Goal: Book appointment/travel/reservation

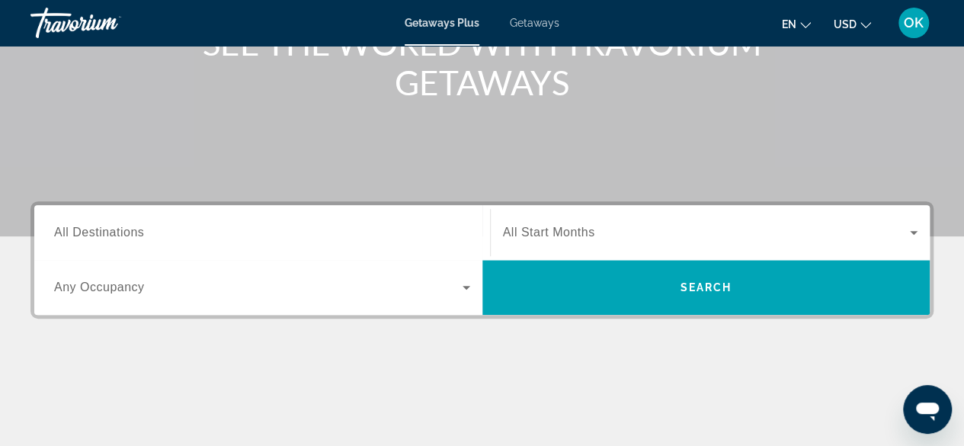
scroll to position [224, 0]
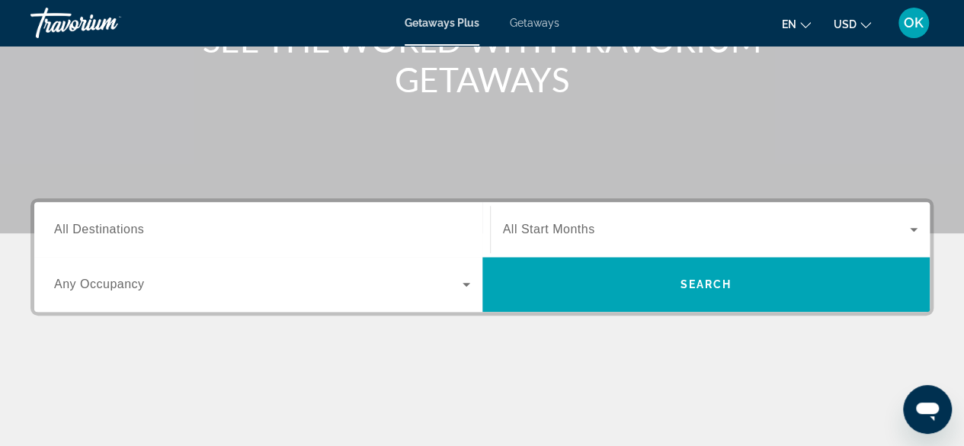
click at [160, 232] on input "Destination All Destinations" at bounding box center [262, 230] width 416 height 18
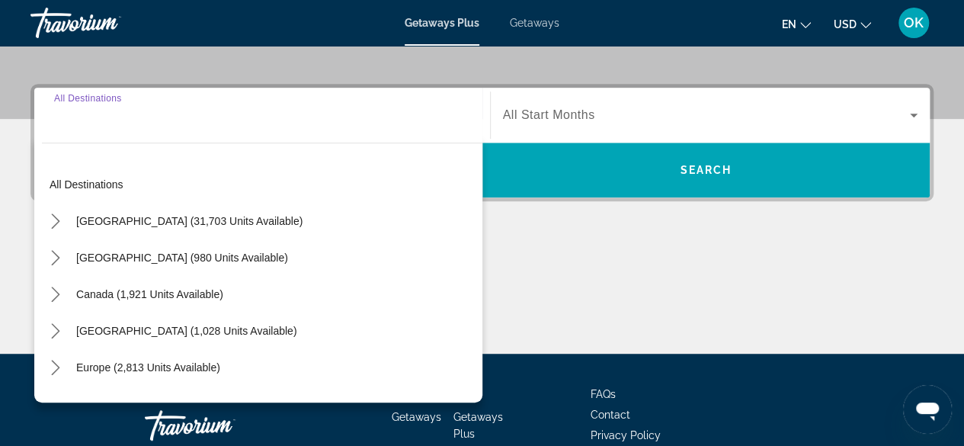
scroll to position [372, 0]
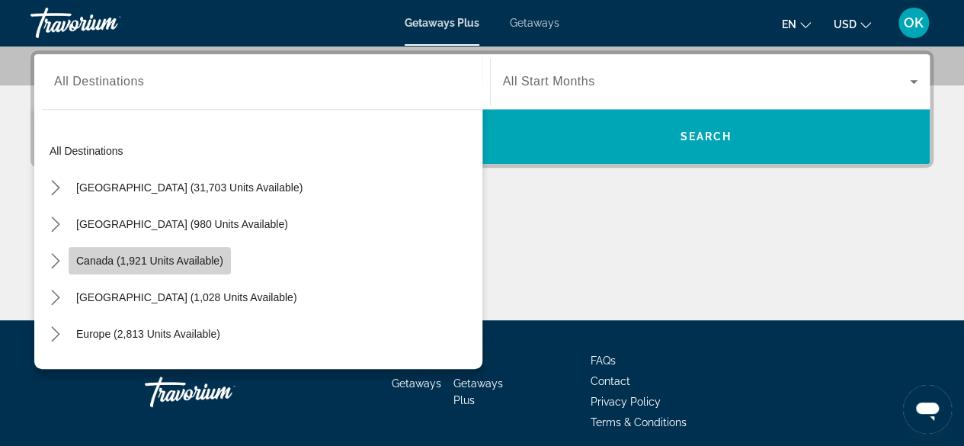
click at [149, 263] on span "Canada (1,921 units available)" at bounding box center [149, 260] width 147 height 12
type input "**********"
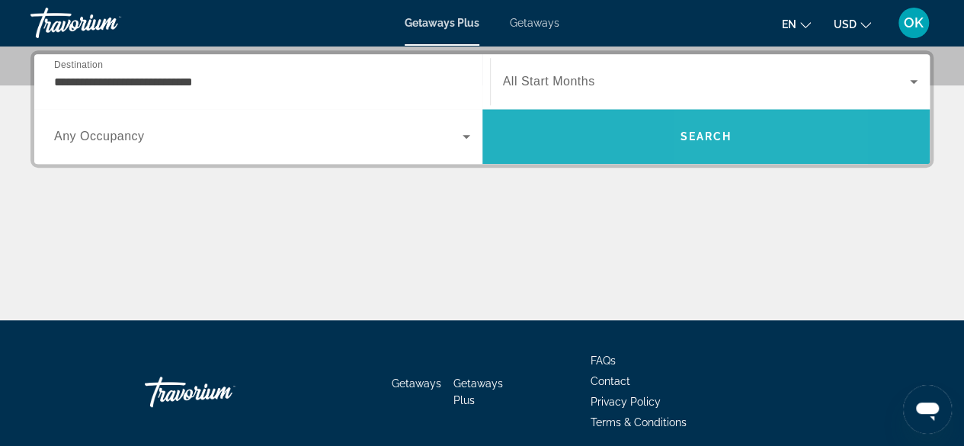
click at [728, 130] on span "Search" at bounding box center [705, 136] width 52 height 12
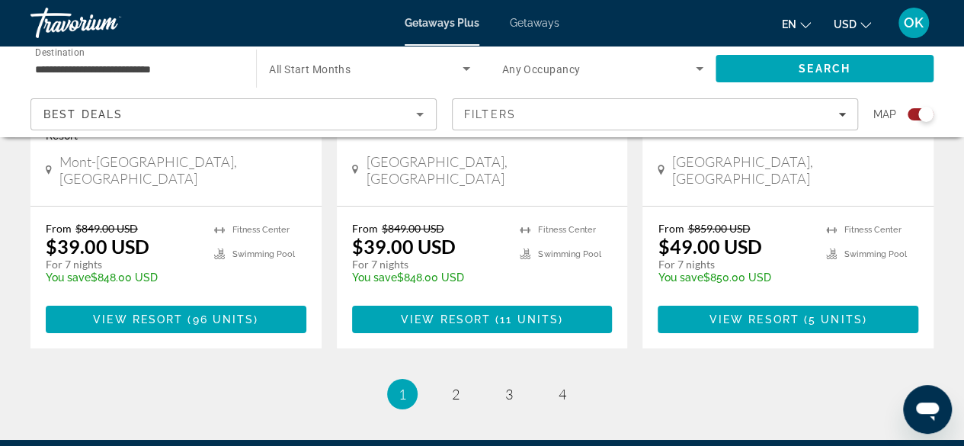
scroll to position [2626, 0]
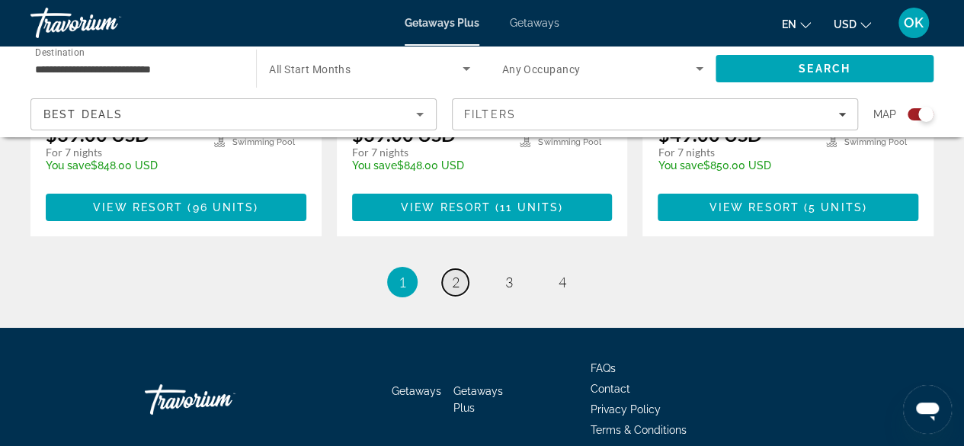
click at [457, 273] on span "2" at bounding box center [456, 281] width 8 height 17
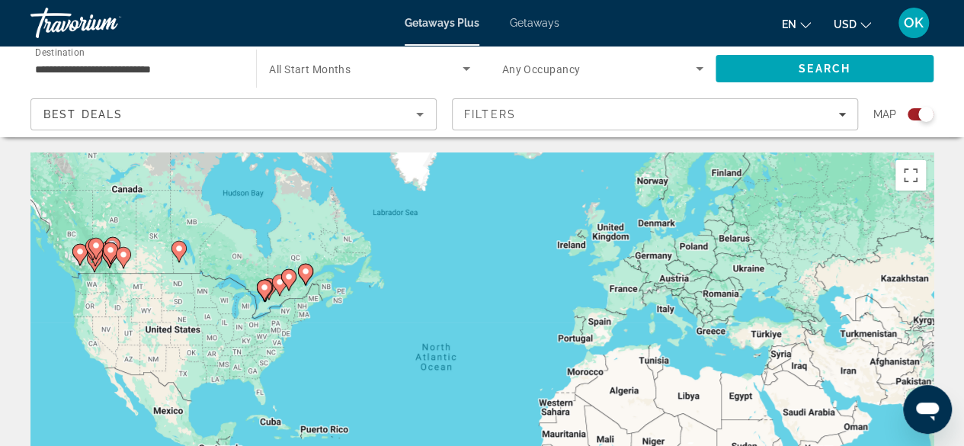
click at [152, 260] on div "To activate drag with keyboard, press Alt + Enter. Once in keyboard drag state,…" at bounding box center [481, 380] width 903 height 457
click at [148, 259] on div "To activate drag with keyboard, press Alt + Enter. Once in keyboard drag state,…" at bounding box center [481, 380] width 903 height 457
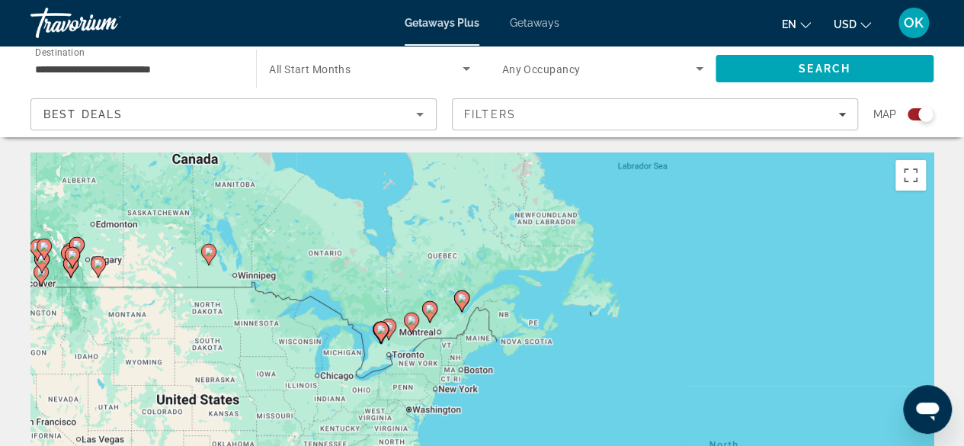
click at [148, 259] on div "To activate drag with keyboard, press Alt + Enter. Once in keyboard drag state,…" at bounding box center [481, 380] width 903 height 457
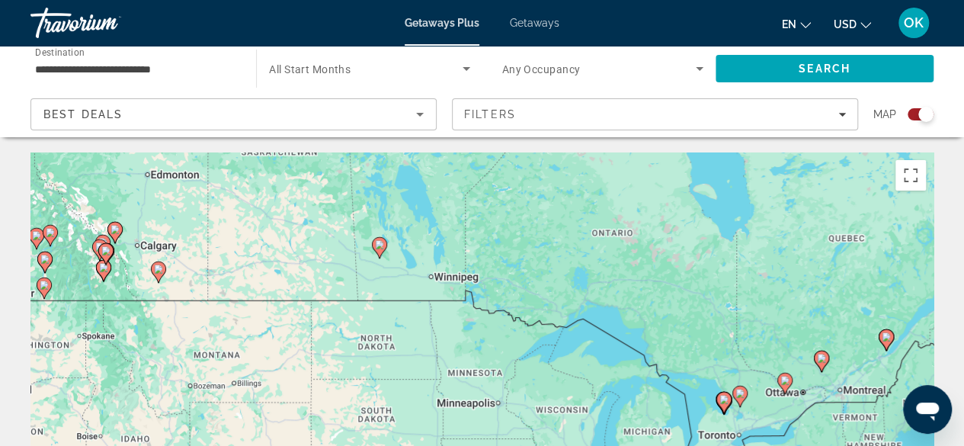
drag, startPoint x: 150, startPoint y: 225, endPoint x: 263, endPoint y: 213, distance: 113.4
click at [263, 213] on div "To activate drag with keyboard, press Alt + Enter. Once in keyboard drag state,…" at bounding box center [481, 380] width 903 height 457
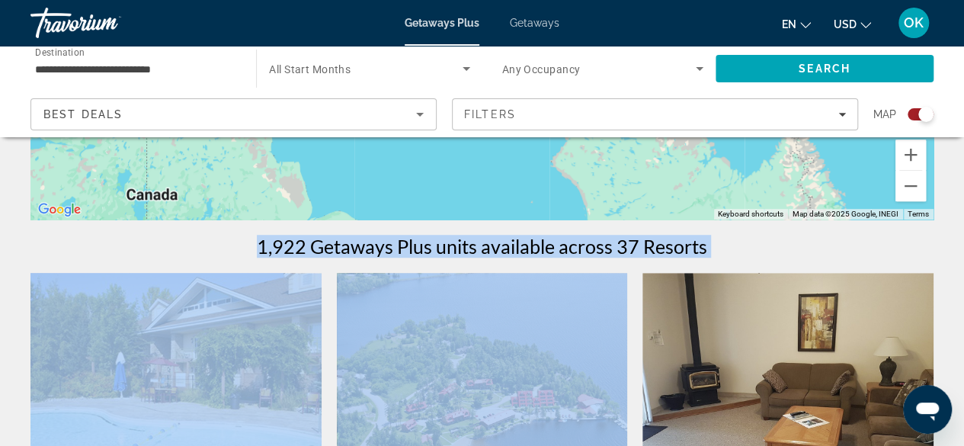
scroll to position [393, 0]
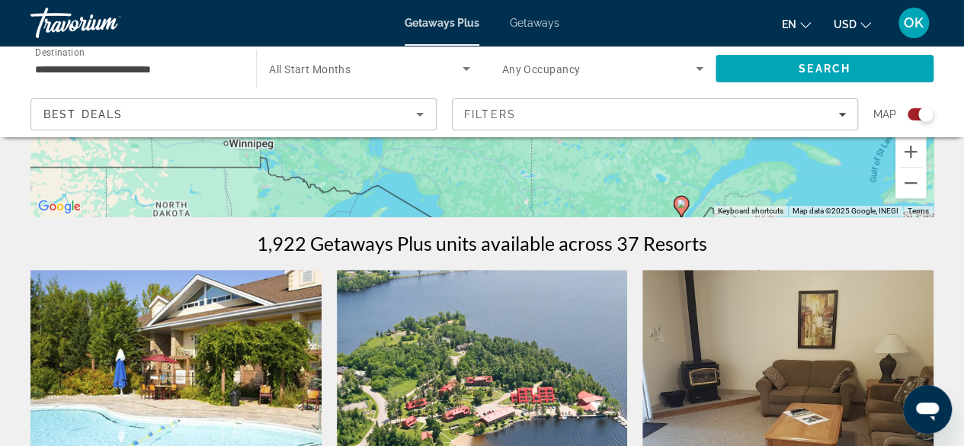
drag, startPoint x: 812, startPoint y: 285, endPoint x: 604, endPoint y: 152, distance: 247.0
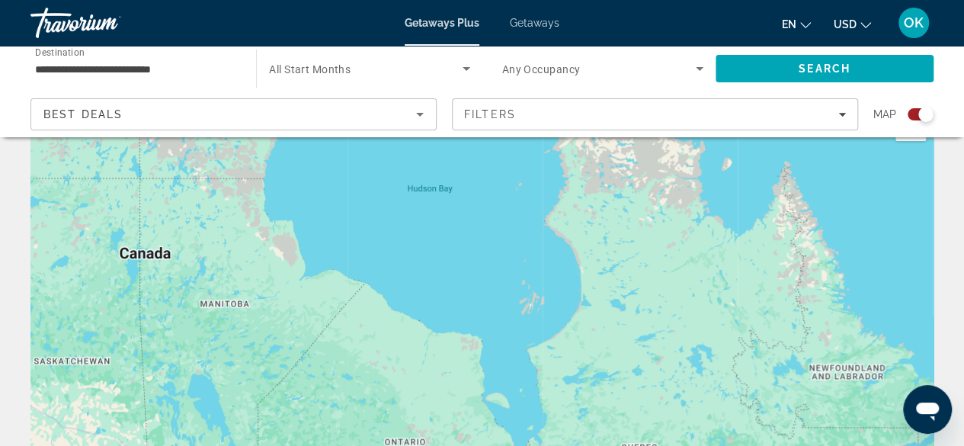
scroll to position [60, 0]
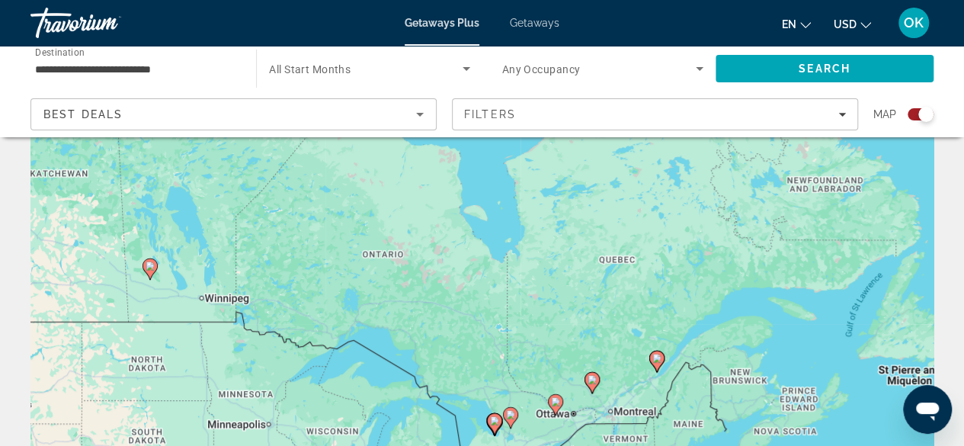
drag, startPoint x: 590, startPoint y: 389, endPoint x: 567, endPoint y: 194, distance: 196.3
click at [567, 194] on div "To activate drag with keyboard, press Alt + Enter. Once in keyboard drag state,…" at bounding box center [481, 320] width 903 height 457
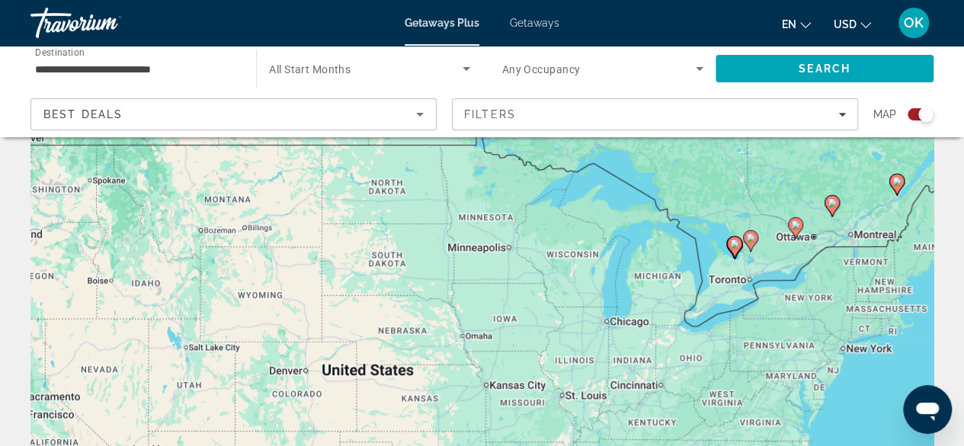
drag, startPoint x: 548, startPoint y: 338, endPoint x: 795, endPoint y: 186, distance: 290.0
click at [795, 186] on div "To activate drag with keyboard, press Alt + Enter. Once in keyboard drag state,…" at bounding box center [481, 320] width 903 height 457
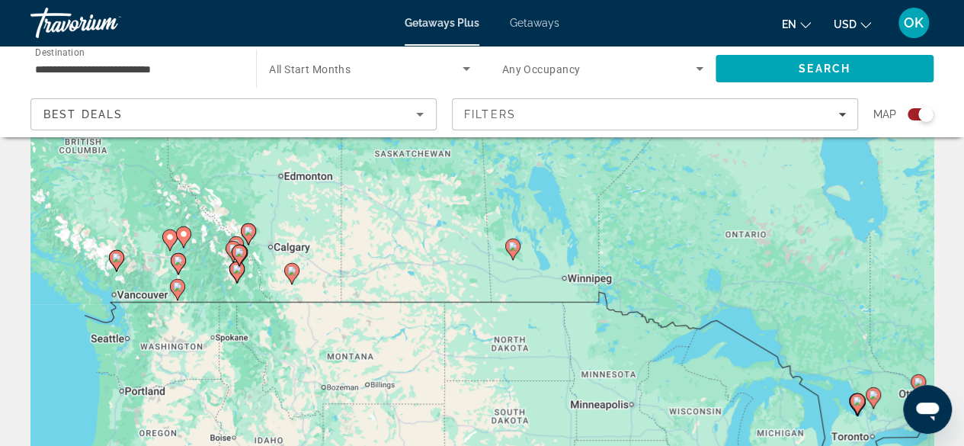
drag, startPoint x: 426, startPoint y: 238, endPoint x: 518, endPoint y: 386, distance: 174.8
click at [518, 386] on div "To activate drag with keyboard, press Alt + Enter. Once in keyboard drag state,…" at bounding box center [481, 320] width 903 height 457
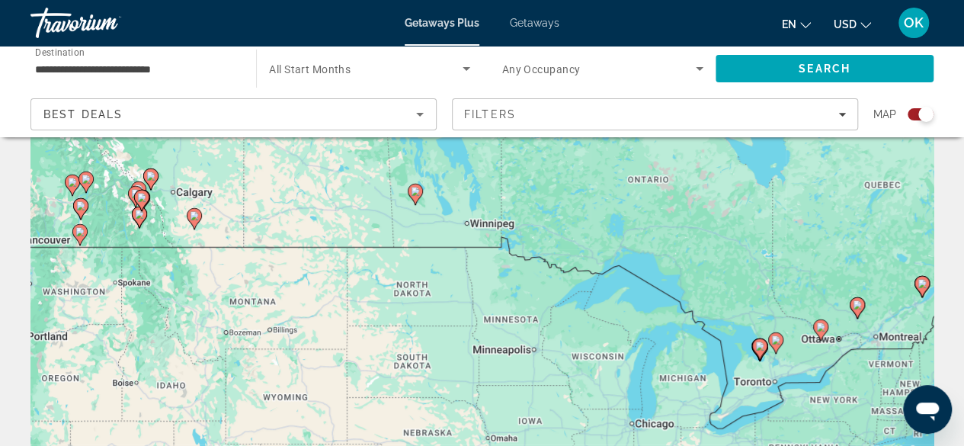
drag, startPoint x: 510, startPoint y: 347, endPoint x: 411, endPoint y: 296, distance: 111.8
click at [411, 296] on div "To activate drag with keyboard, press Alt + Enter. Once in keyboard drag state,…" at bounding box center [481, 320] width 903 height 457
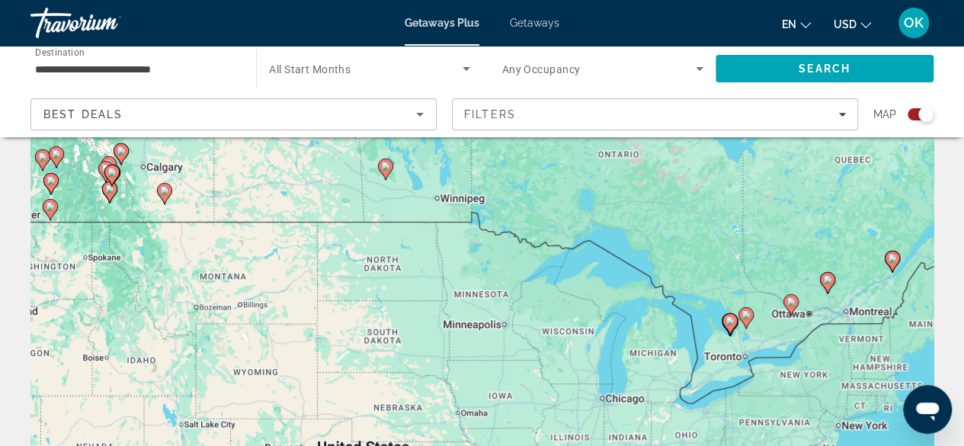
drag, startPoint x: 826, startPoint y: 360, endPoint x: 796, endPoint y: 333, distance: 41.0
click at [796, 333] on div "To activate drag with keyboard, press Alt + Enter. Once in keyboard drag state,…" at bounding box center [481, 320] width 903 height 457
click at [731, 336] on div "To activate drag with keyboard, press Alt + Enter. Once in keyboard drag state,…" at bounding box center [481, 320] width 903 height 457
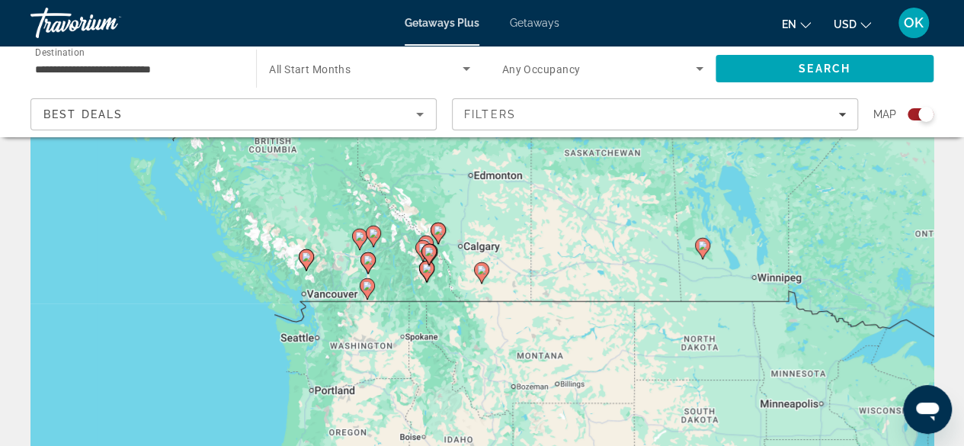
drag, startPoint x: 269, startPoint y: 273, endPoint x: 608, endPoint y: 352, distance: 347.9
click at [608, 352] on div "To activate drag with keyboard, press Alt + Enter. Once in keyboard drag state,…" at bounding box center [481, 320] width 903 height 457
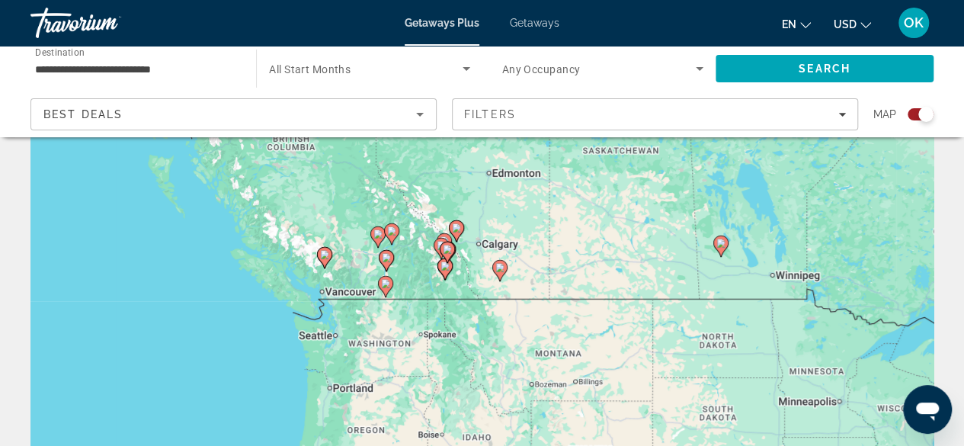
click at [446, 263] on gmp-advanced-marker "Main content" at bounding box center [447, 252] width 15 height 23
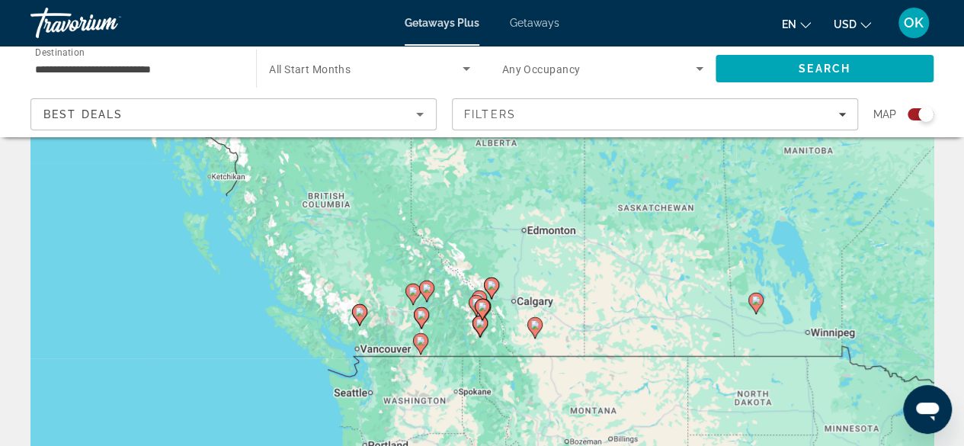
click at [446, 263] on div "To navigate, press the arrow keys. To activate drag with keyboard, press Alt + …" at bounding box center [481, 320] width 903 height 457
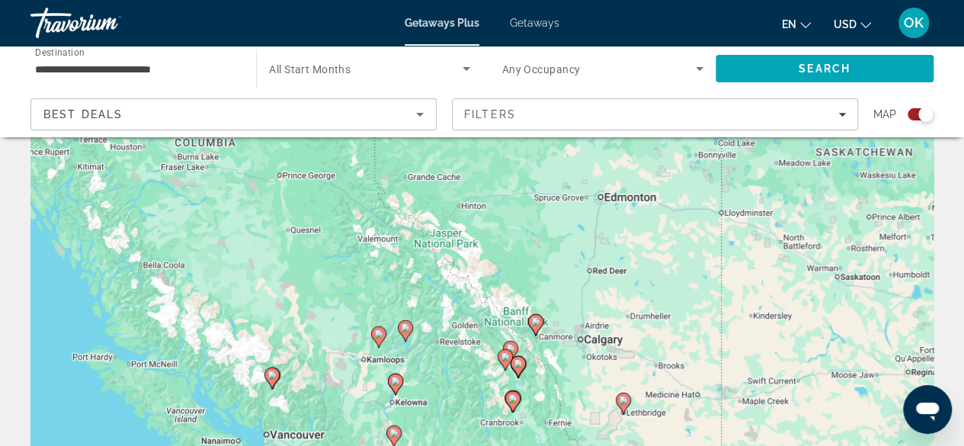
click at [520, 368] on icon "Main content" at bounding box center [517, 366] width 14 height 20
type input "**********"
click at [520, 321] on div "Main content" at bounding box center [933, 321] width 903 height 0
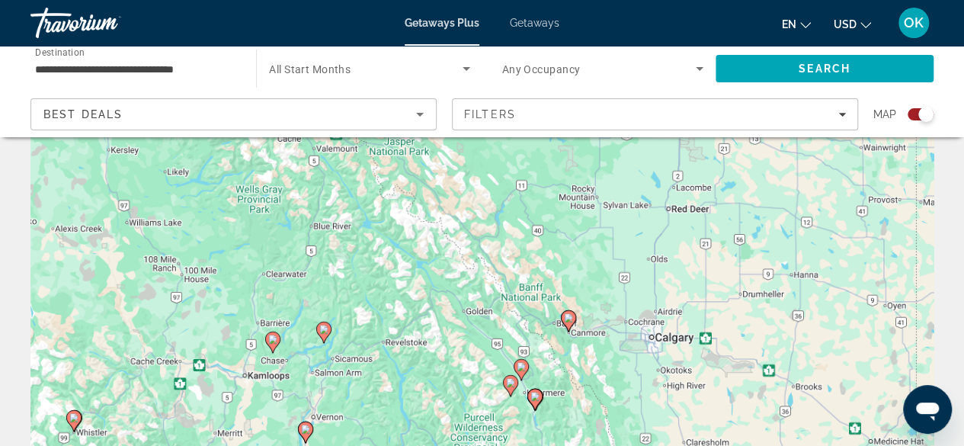
click at [520, 368] on image "Main content" at bounding box center [520, 366] width 9 height 9
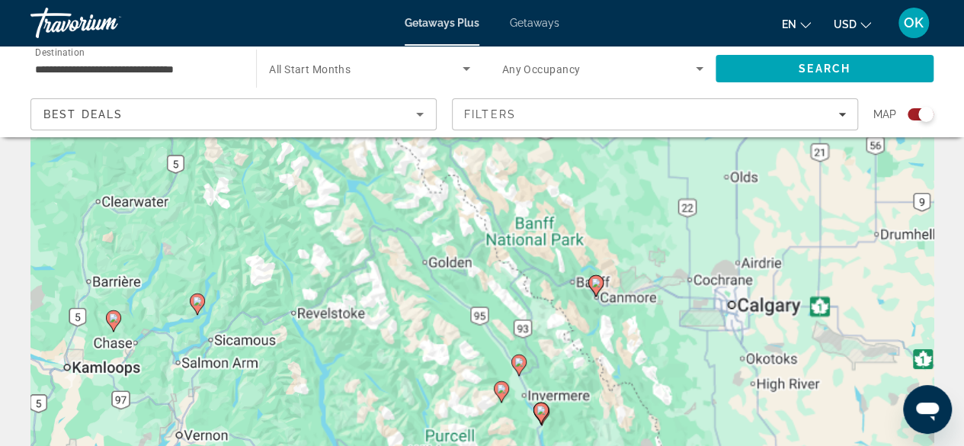
click at [520, 368] on gmp-advanced-marker "Main content" at bounding box center [518, 364] width 15 height 23
click at [520, 321] on div "To activate drag with keyboard, press Alt + Enter. Once in keyboard drag state,…" at bounding box center [933, 321] width 903 height 0
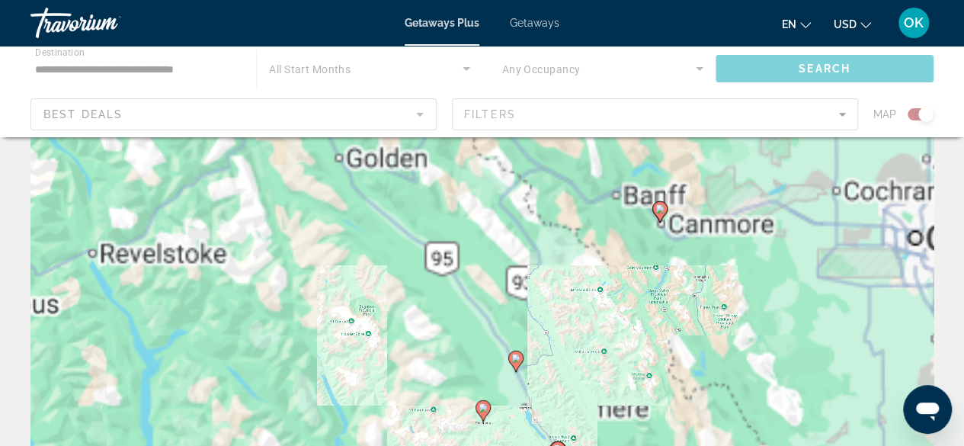
scroll to position [0, 0]
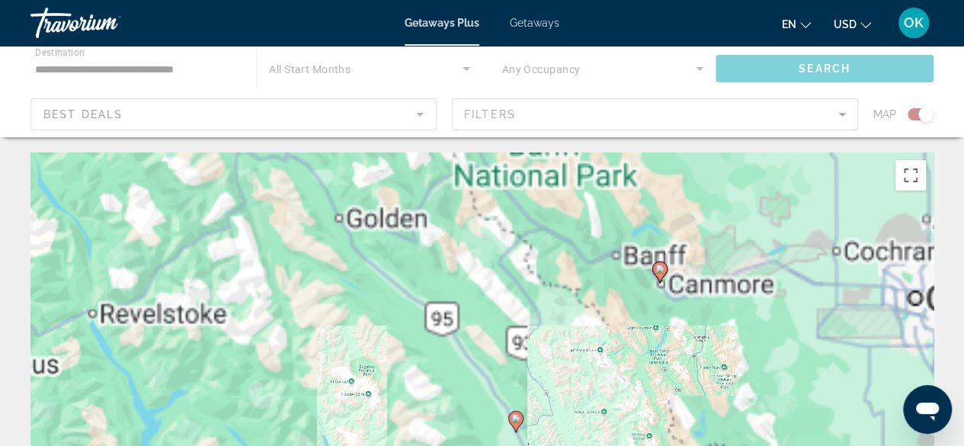
click at [520, 366] on div "To activate drag with keyboard, press Alt + Enter. Once in keyboard drag state,…" at bounding box center [481, 380] width 903 height 457
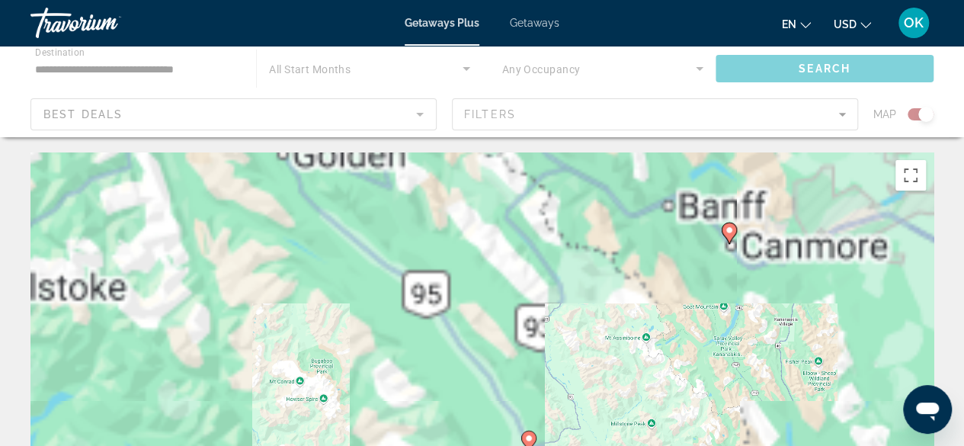
click at [520, 366] on div "To activate drag with keyboard, press Alt + Enter. Once in keyboard drag state,…" at bounding box center [481, 380] width 903 height 457
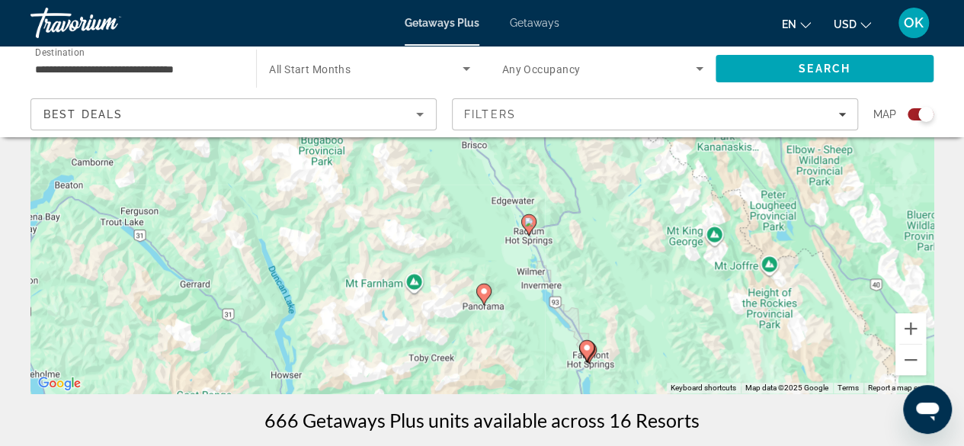
scroll to position [224, 0]
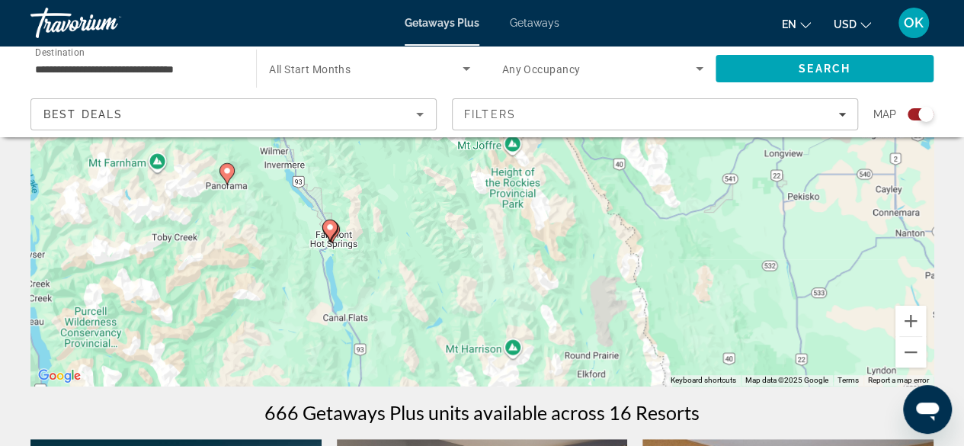
drag, startPoint x: 769, startPoint y: 324, endPoint x: 511, endPoint y: 209, distance: 282.4
click at [511, 209] on div "To activate drag with keyboard, press Alt + Enter. Once in keyboard drag state,…" at bounding box center [481, 156] width 903 height 457
click at [904, 354] on button "Zoom out" at bounding box center [910, 352] width 30 height 30
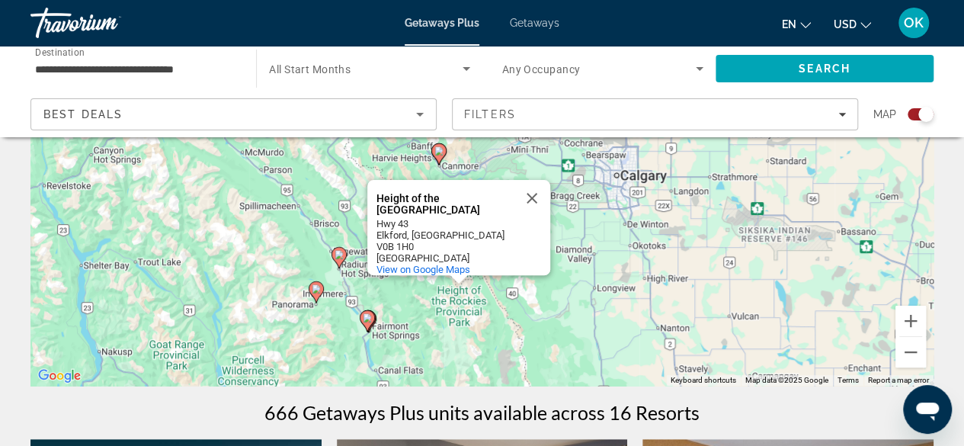
drag, startPoint x: 688, startPoint y: 245, endPoint x: 648, endPoint y: 379, distance: 139.1
click at [648, 379] on div "To activate drag with keyboard, press Alt + Enter. Once in keyboard drag state,…" at bounding box center [481, 156] width 903 height 457
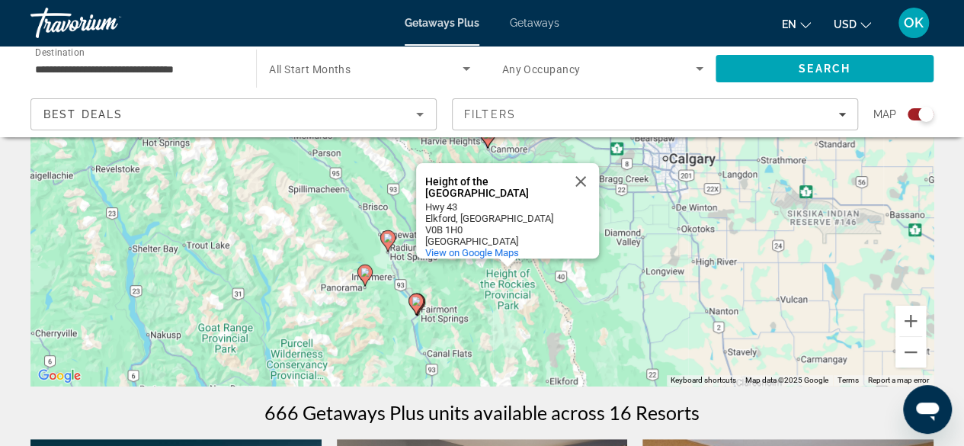
drag, startPoint x: 547, startPoint y: 330, endPoint x: 599, endPoint y: 315, distance: 54.0
click at [599, 315] on div "To activate drag with keyboard, press Alt + Enter. Once in keyboard drag state,…" at bounding box center [481, 156] width 903 height 457
click at [582, 184] on button "Close" at bounding box center [580, 181] width 37 height 37
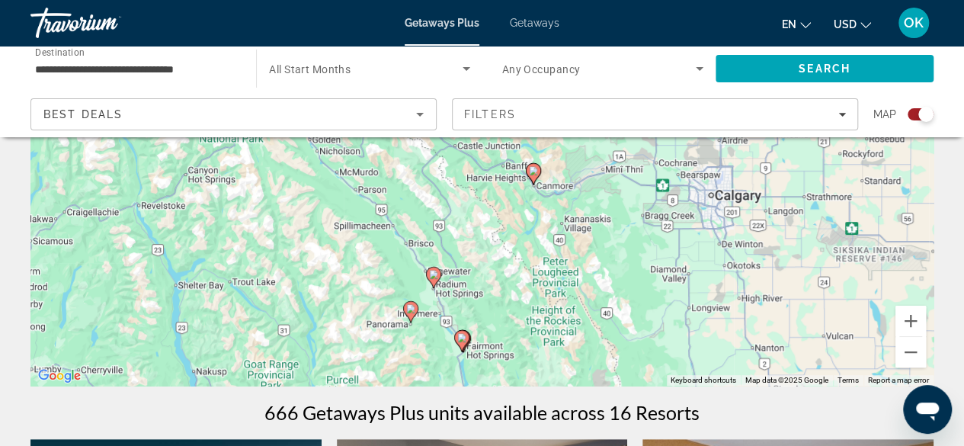
drag, startPoint x: 577, startPoint y: 245, endPoint x: 625, endPoint y: 285, distance: 61.6
click at [625, 285] on div "To activate drag with keyboard, press Alt + Enter. Once in keyboard drag state,…" at bounding box center [481, 156] width 903 height 457
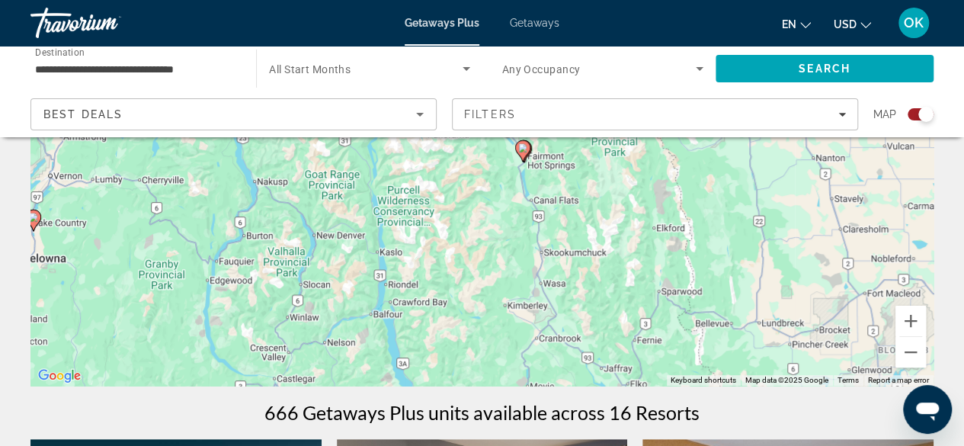
drag, startPoint x: 625, startPoint y: 285, endPoint x: 686, endPoint y: 82, distance: 211.6
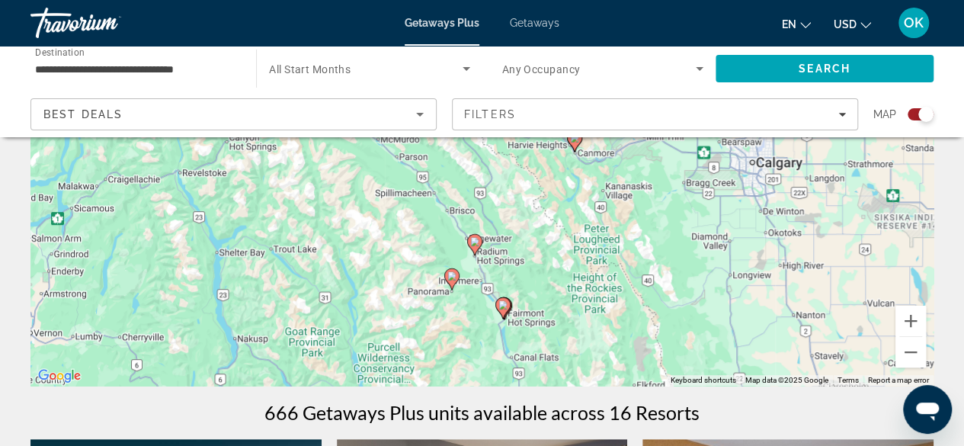
drag, startPoint x: 637, startPoint y: 228, endPoint x: 622, endPoint y: 404, distance: 177.4
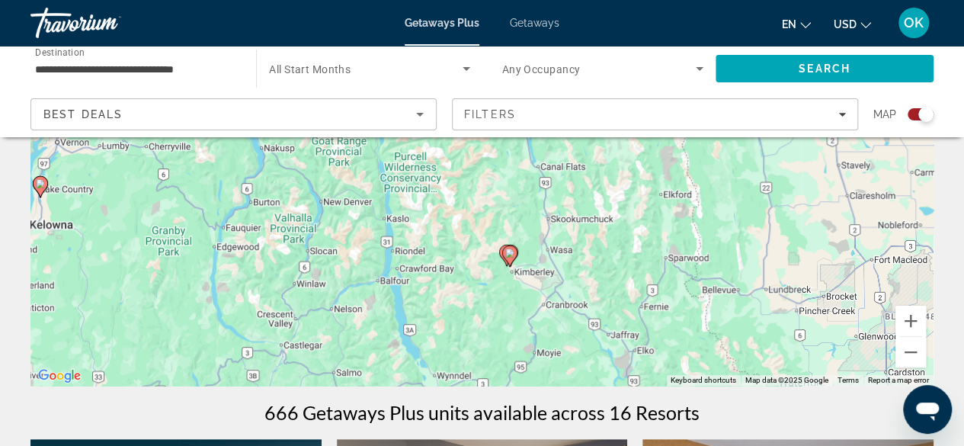
drag, startPoint x: 628, startPoint y: 301, endPoint x: 651, endPoint y: 184, distance: 118.6
click at [651, 184] on div "To activate drag with keyboard, press Alt + Enter. Once in keyboard drag state,…" at bounding box center [481, 156] width 903 height 457
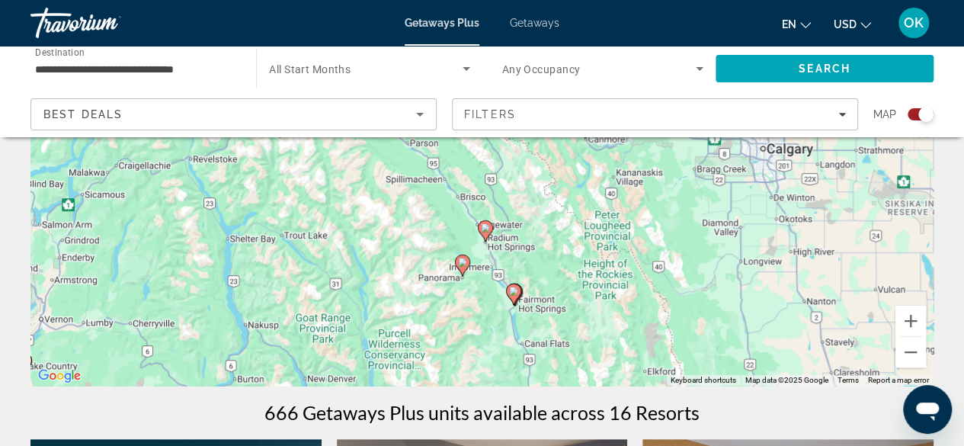
drag, startPoint x: 605, startPoint y: 216, endPoint x: 596, endPoint y: 322, distance: 107.0
click at [596, 322] on div "To activate drag with keyboard, press Alt + Enter. Once in keyboard drag state,…" at bounding box center [481, 156] width 903 height 457
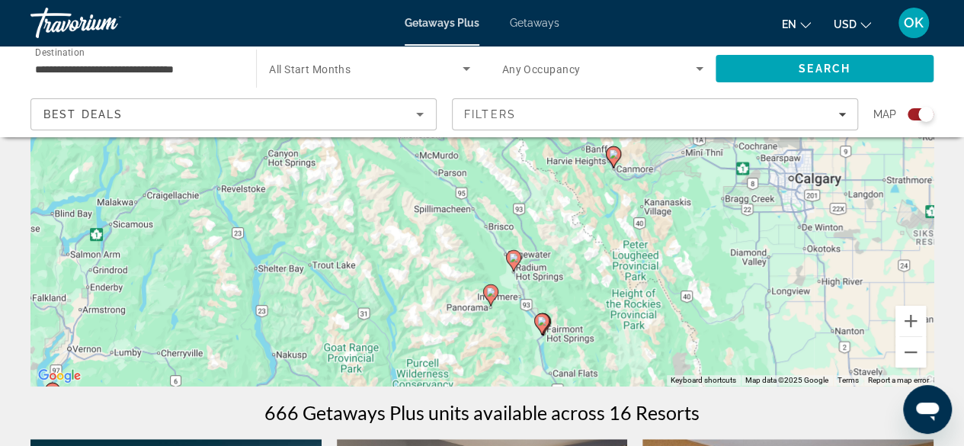
drag, startPoint x: 558, startPoint y: 246, endPoint x: 588, endPoint y: 279, distance: 44.7
click at [588, 279] on div "To activate drag with keyboard, press Alt + Enter. Once in keyboard drag state,…" at bounding box center [481, 156] width 903 height 457
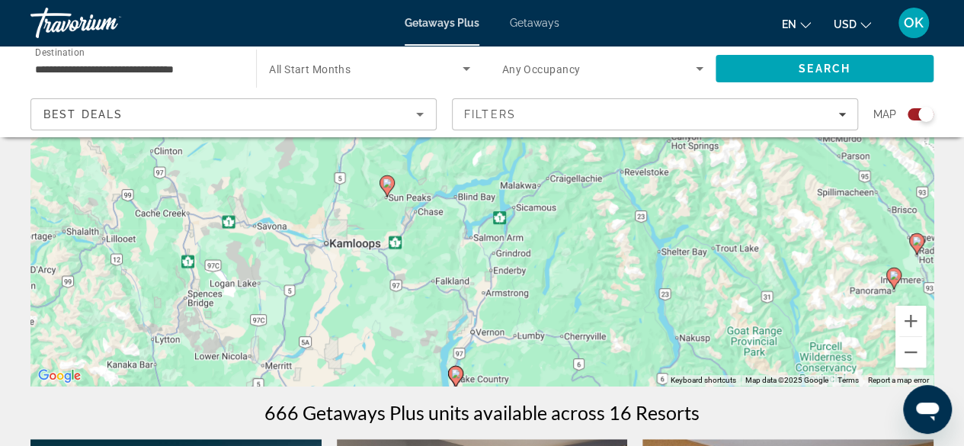
drag, startPoint x: 571, startPoint y: 241, endPoint x: 974, endPoint y: 225, distance: 404.0
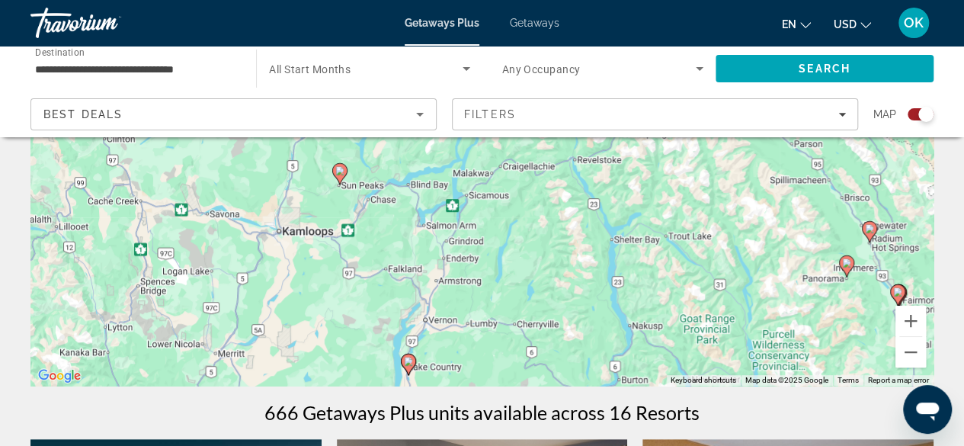
drag, startPoint x: 419, startPoint y: 328, endPoint x: 375, endPoint y: 309, distance: 48.1
click at [375, 309] on div "To activate drag with keyboard, press Alt + Enter. Once in keyboard drag state,…" at bounding box center [481, 156] width 903 height 457
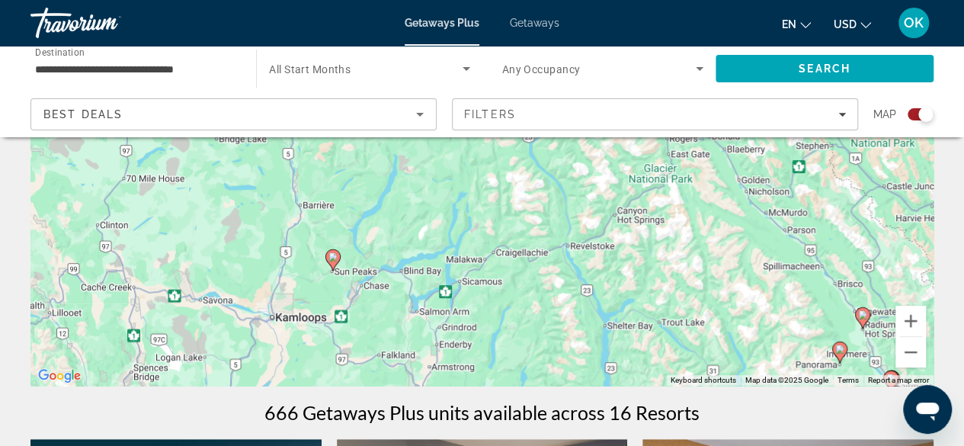
drag, startPoint x: 536, startPoint y: 260, endPoint x: 523, endPoint y: 353, distance: 93.8
click at [523, 353] on div "To activate drag with keyboard, press Alt + Enter. Once in keyboard drag state,…" at bounding box center [481, 156] width 903 height 457
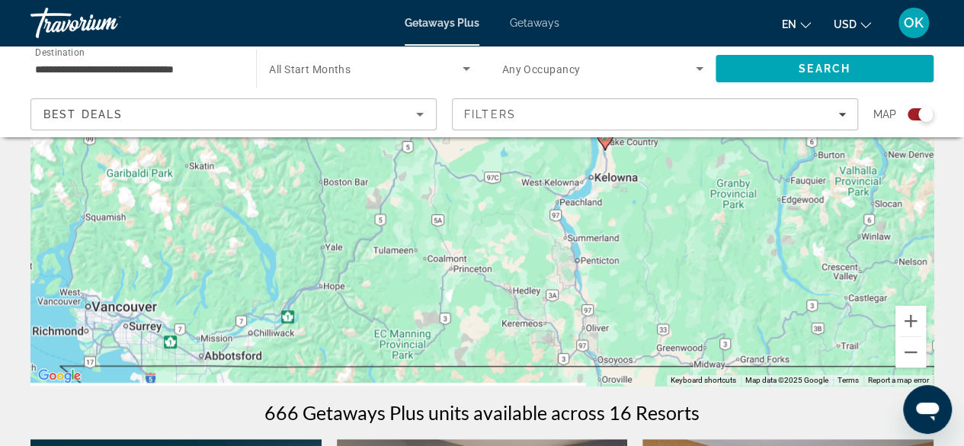
drag, startPoint x: 623, startPoint y: 252, endPoint x: 826, endPoint y: -66, distance: 377.8
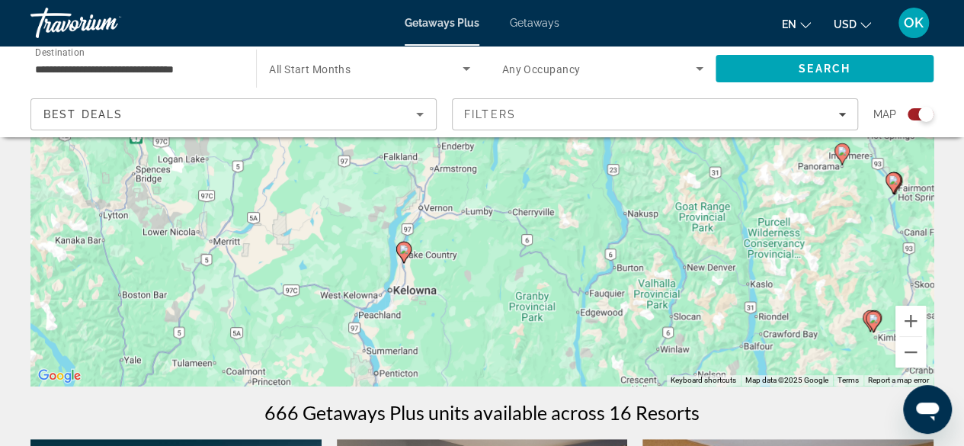
drag, startPoint x: 680, startPoint y: 162, endPoint x: 459, endPoint y: 285, distance: 253.3
click at [459, 285] on div "To activate drag with keyboard, press Alt + Enter. Once in keyboard drag state,…" at bounding box center [481, 156] width 903 height 457
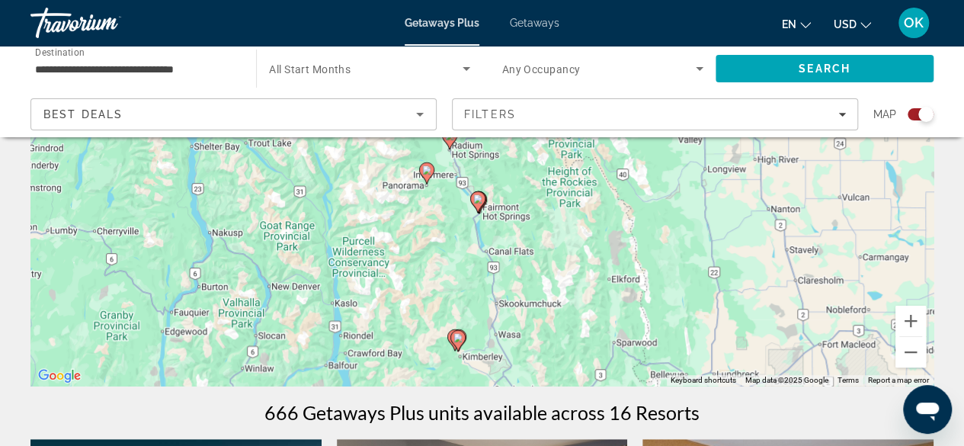
drag, startPoint x: 815, startPoint y: 235, endPoint x: 419, endPoint y: 255, distance: 396.6
click at [419, 255] on div "To activate drag with keyboard, press Alt + Enter. Once in keyboard drag state,…" at bounding box center [481, 156] width 903 height 457
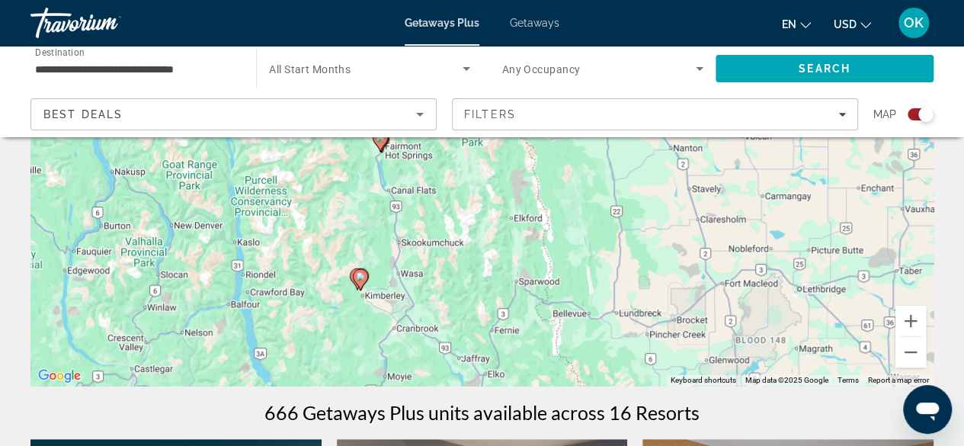
drag, startPoint x: 573, startPoint y: 260, endPoint x: 472, endPoint y: 199, distance: 117.6
click at [472, 199] on div "To activate drag with keyboard, press Alt + Enter. Once in keyboard drag state,…" at bounding box center [481, 156] width 903 height 457
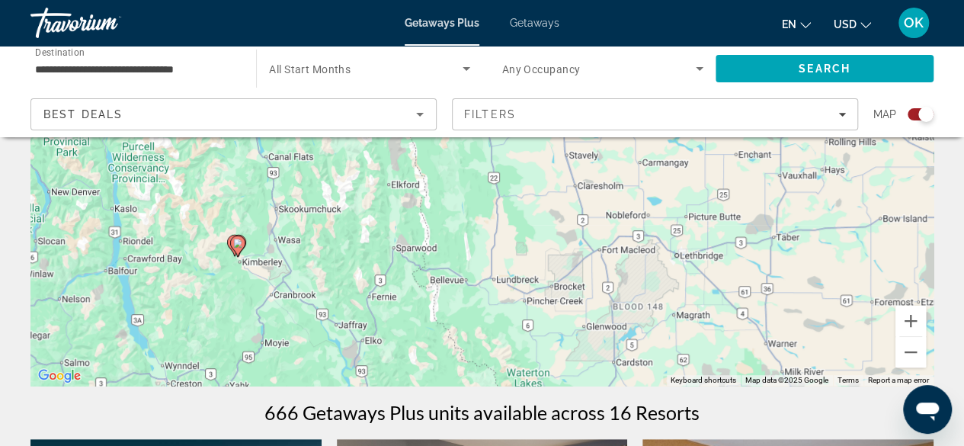
drag, startPoint x: 831, startPoint y: 223, endPoint x: 699, endPoint y: 190, distance: 136.7
click at [699, 190] on div "To activate drag with keyboard, press Alt + Enter. Once in keyboard drag state,…" at bounding box center [481, 156] width 903 height 457
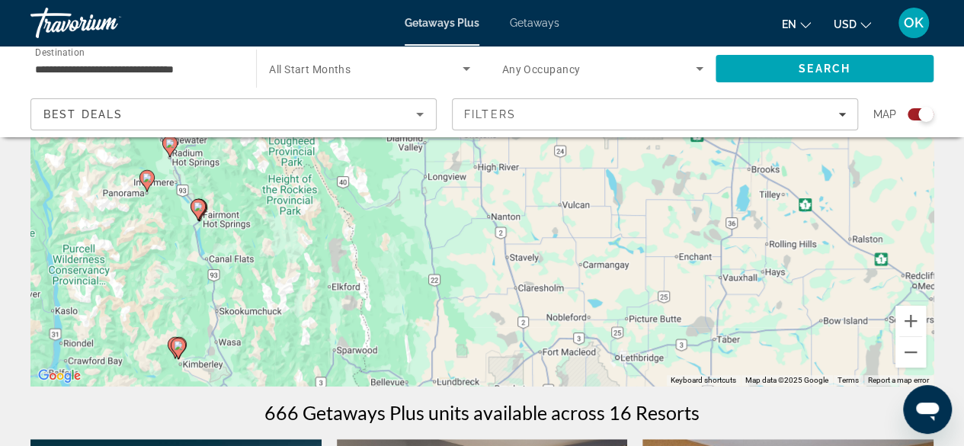
drag, startPoint x: 839, startPoint y: 250, endPoint x: 775, endPoint y: 359, distance: 125.9
click at [775, 359] on div "To activate drag with keyboard, press Alt + Enter. Once in keyboard drag state,…" at bounding box center [481, 156] width 903 height 457
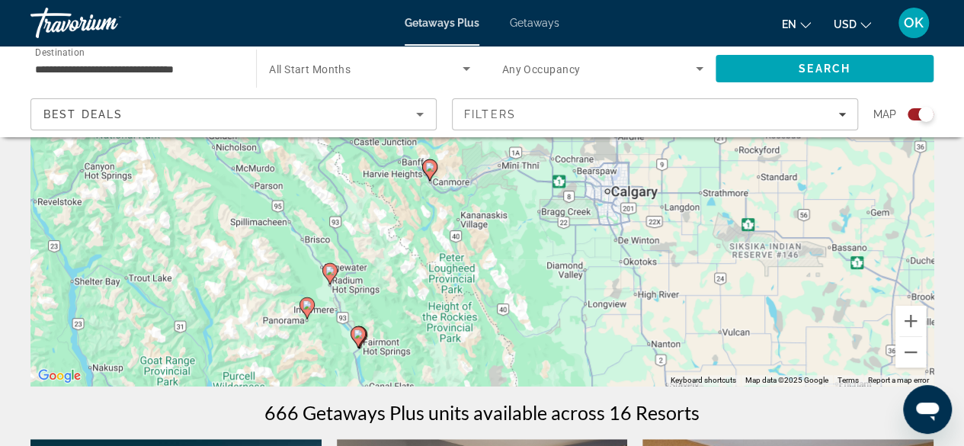
drag, startPoint x: 657, startPoint y: 227, endPoint x: 801, endPoint y: 331, distance: 177.8
click at [801, 331] on div "To activate drag with keyboard, press Alt + Enter. Once in keyboard drag state,…" at bounding box center [481, 156] width 903 height 457
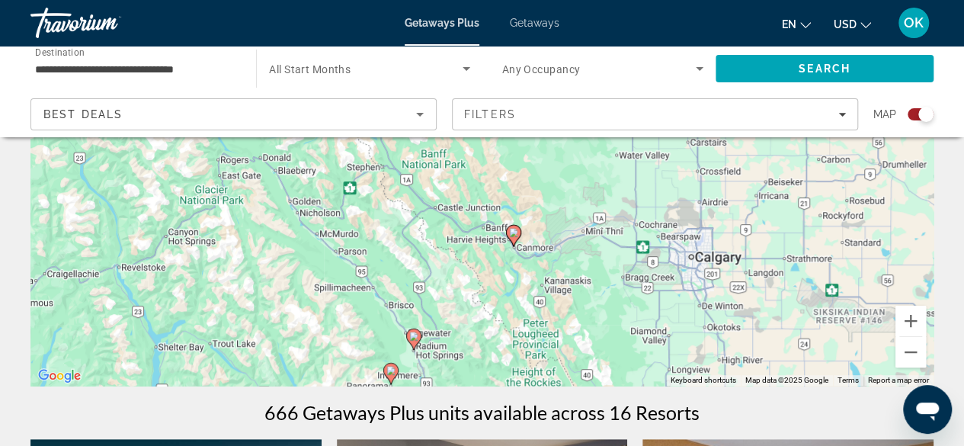
drag, startPoint x: 606, startPoint y: 293, endPoint x: 695, endPoint y: 363, distance: 112.3
click at [695, 363] on div "To activate drag with keyboard, press Alt + Enter. Once in keyboard drag state,…" at bounding box center [481, 156] width 903 height 457
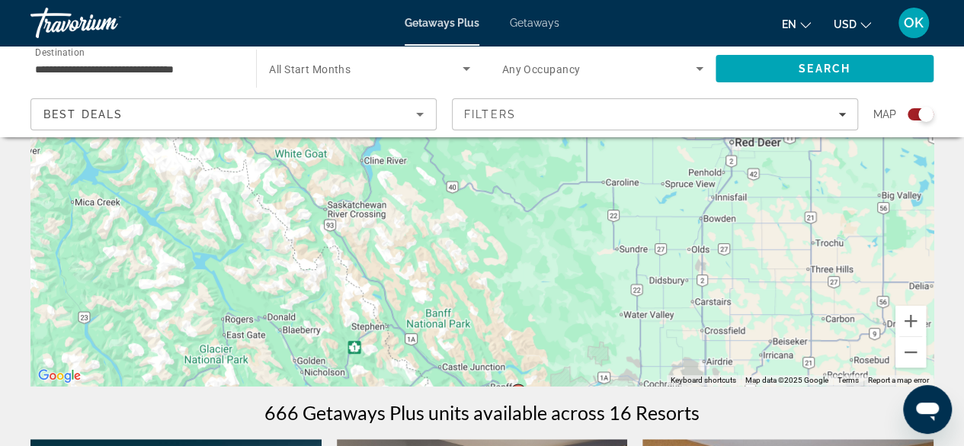
drag, startPoint x: 655, startPoint y: 218, endPoint x: 660, endPoint y: 379, distance: 160.8
click at [660, 379] on div "To activate drag with keyboard, press Alt + Enter. Once in keyboard drag state,…" at bounding box center [481, 156] width 903 height 457
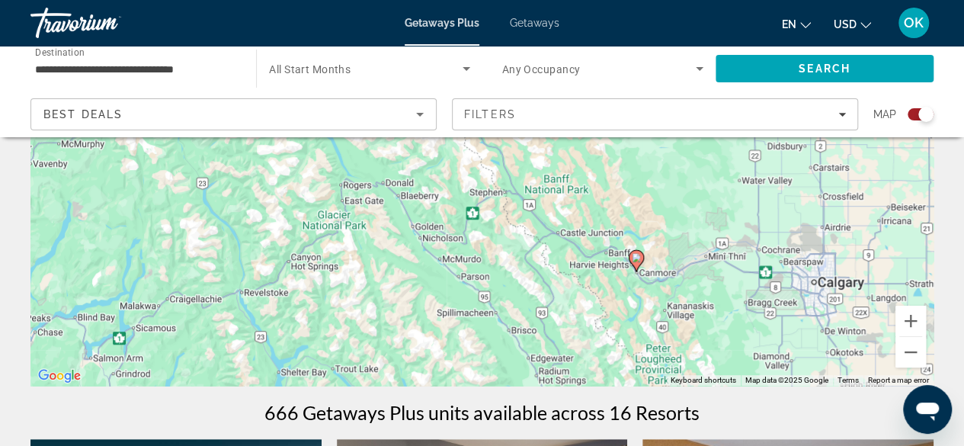
drag, startPoint x: 599, startPoint y: 324, endPoint x: 718, endPoint y: 188, distance: 179.8
click at [718, 188] on div "To activate drag with keyboard, press Alt + Enter. Once in keyboard drag state,…" at bounding box center [481, 156] width 903 height 457
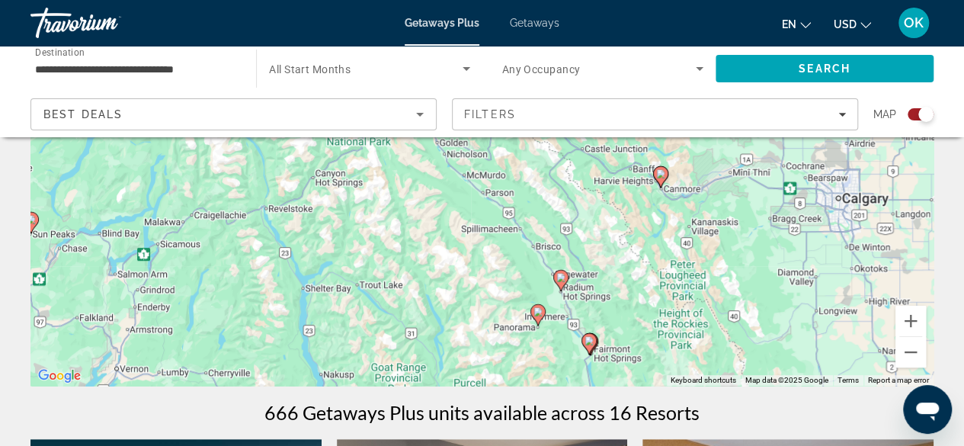
drag, startPoint x: 596, startPoint y: 306, endPoint x: 621, endPoint y: 221, distance: 88.9
click at [621, 221] on div "To activate drag with keyboard, press Alt + Enter. Once in keyboard drag state,…" at bounding box center [481, 156] width 903 height 457
